Goal: Complete application form

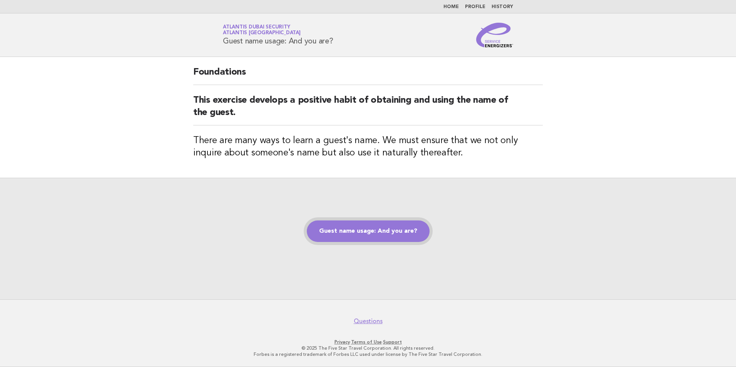
click at [378, 229] on link "Guest name usage: And you are?" at bounding box center [368, 232] width 123 height 22
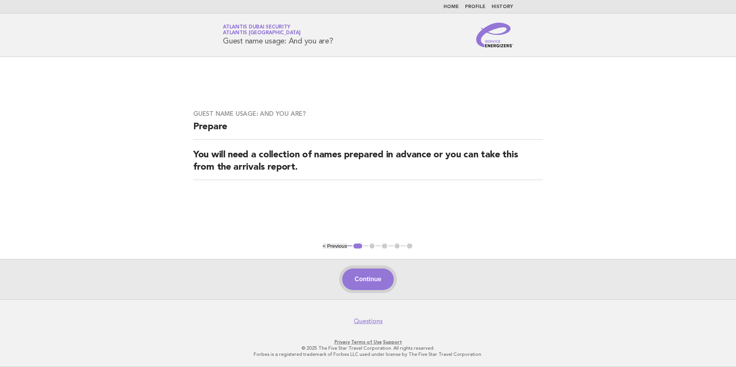
click at [381, 283] on button "Continue" at bounding box center [367, 280] width 51 height 22
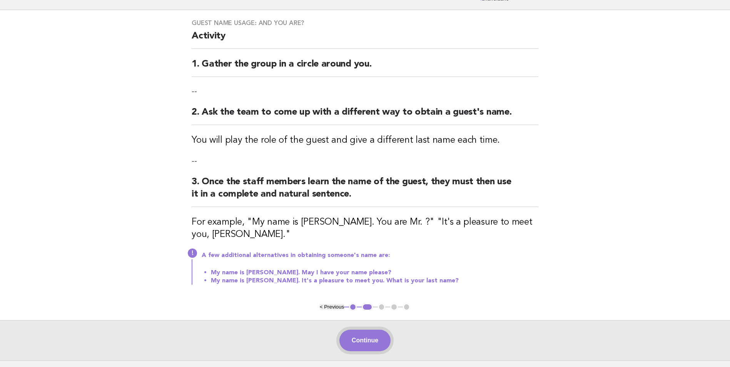
scroll to position [108, 0]
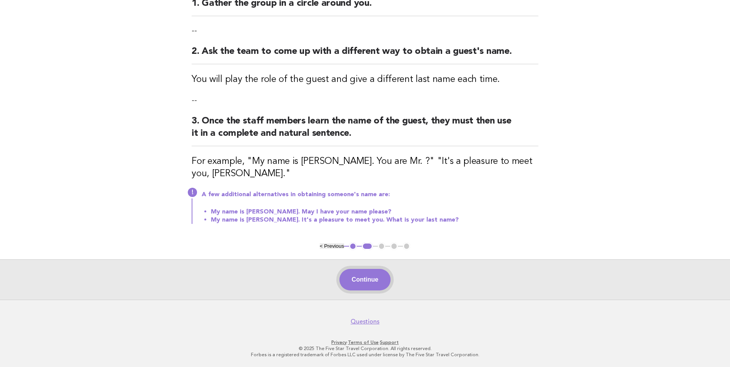
click at [369, 282] on button "Continue" at bounding box center [365, 280] width 51 height 22
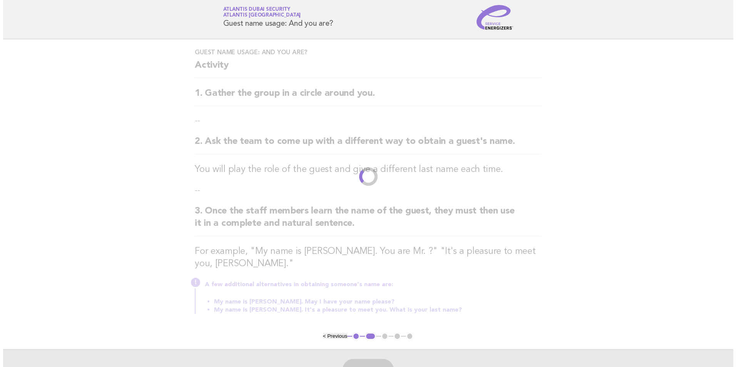
scroll to position [0, 0]
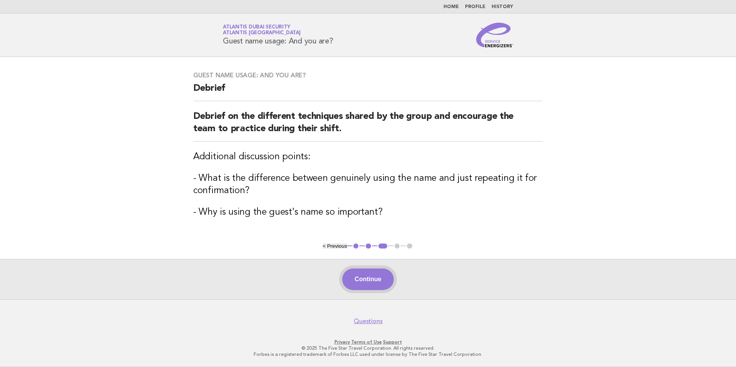
click at [376, 277] on button "Continue" at bounding box center [367, 280] width 51 height 22
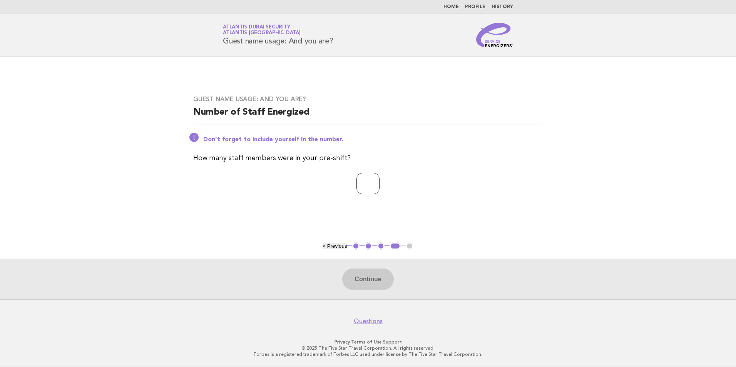
click at [357, 184] on input "number" at bounding box center [368, 184] width 23 height 22
type input "*"
click at [366, 278] on button "Continue" at bounding box center [367, 280] width 51 height 22
